Goal: Task Accomplishment & Management: Manage account settings

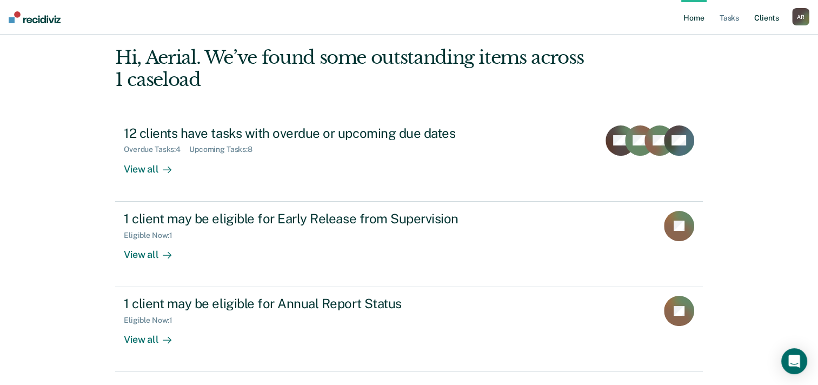
scroll to position [39, 0]
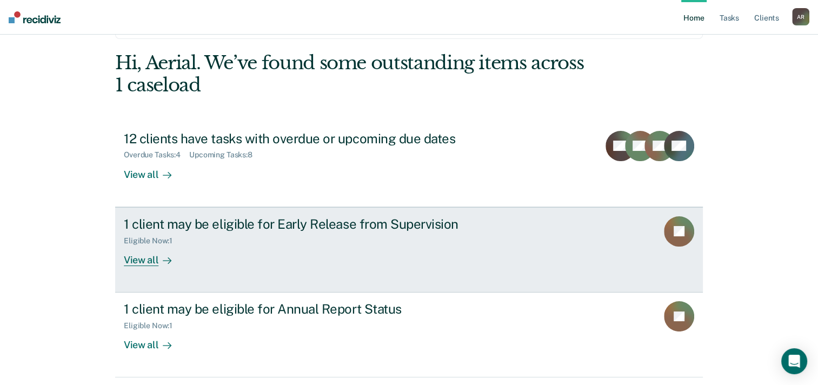
click at [526, 259] on link "1 client may be eligible for Early Release from Supervision Eligible Now : 1 Vi…" at bounding box center [409, 249] width 588 height 85
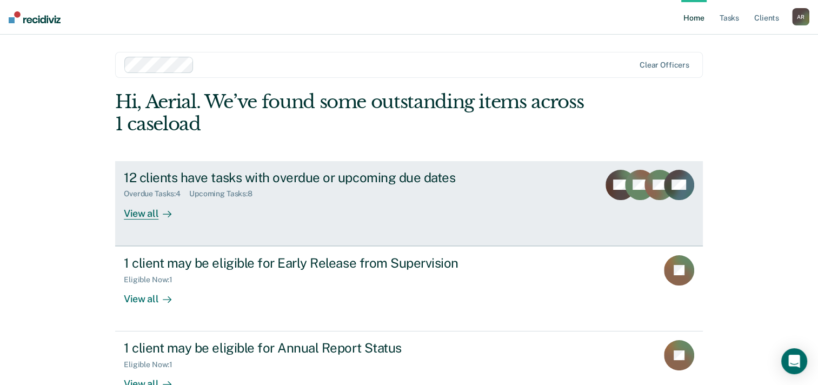
click at [334, 201] on div "12 clients have tasks with overdue or upcoming due dates Overdue Tasks : 4 Upco…" at bounding box center [326, 195] width 405 height 50
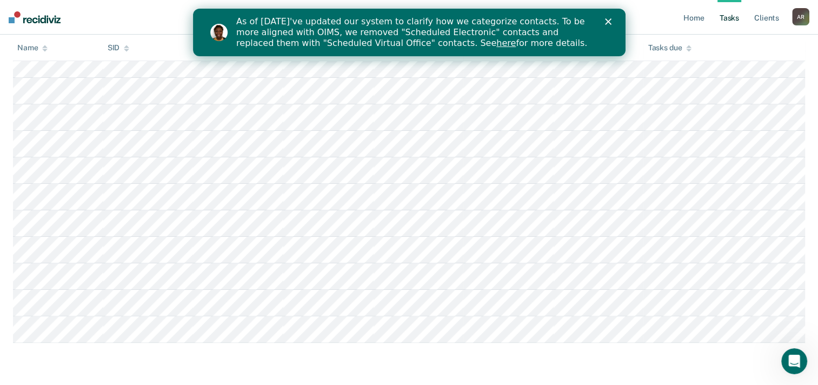
scroll to position [225, 0]
click at [526, 21] on polygon "Close" at bounding box center [607, 21] width 6 height 6
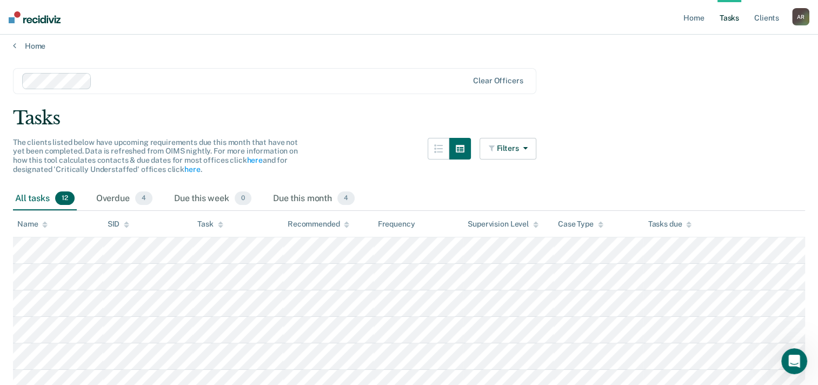
scroll to position [0, 0]
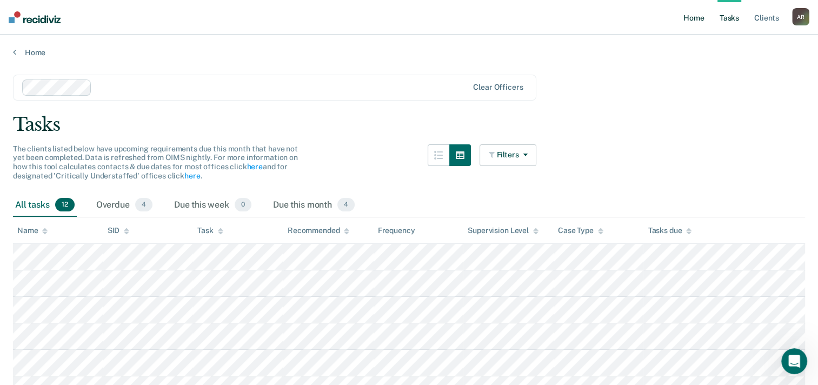
click at [526, 18] on link "Home" at bounding box center [693, 17] width 25 height 35
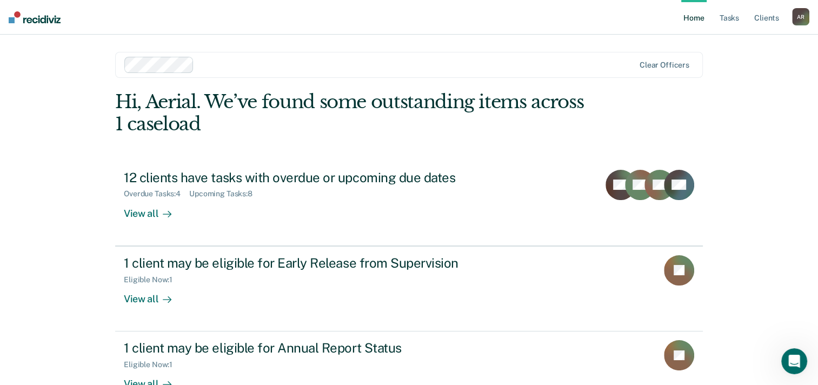
click at [390, 30] on nav "Home Tasks Client s Aerial [PERSON_NAME] A R Profile How it works Log Out" at bounding box center [409, 17] width 818 height 35
